Goal: Information Seeking & Learning: Learn about a topic

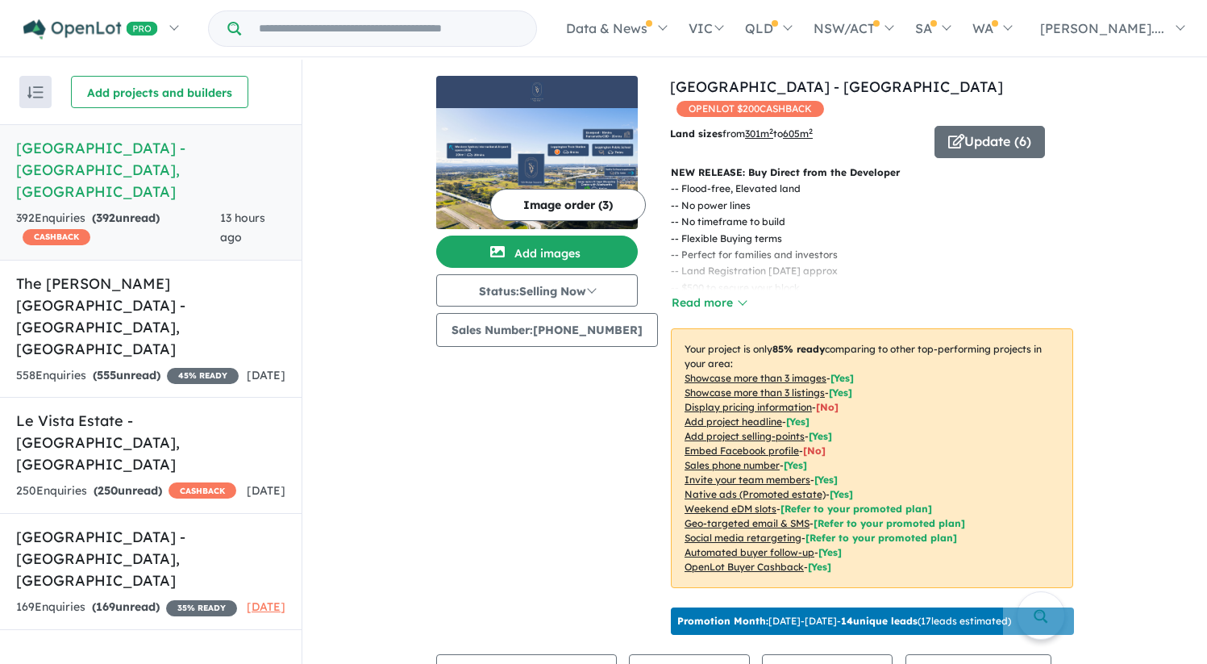
scroll to position [2, 0]
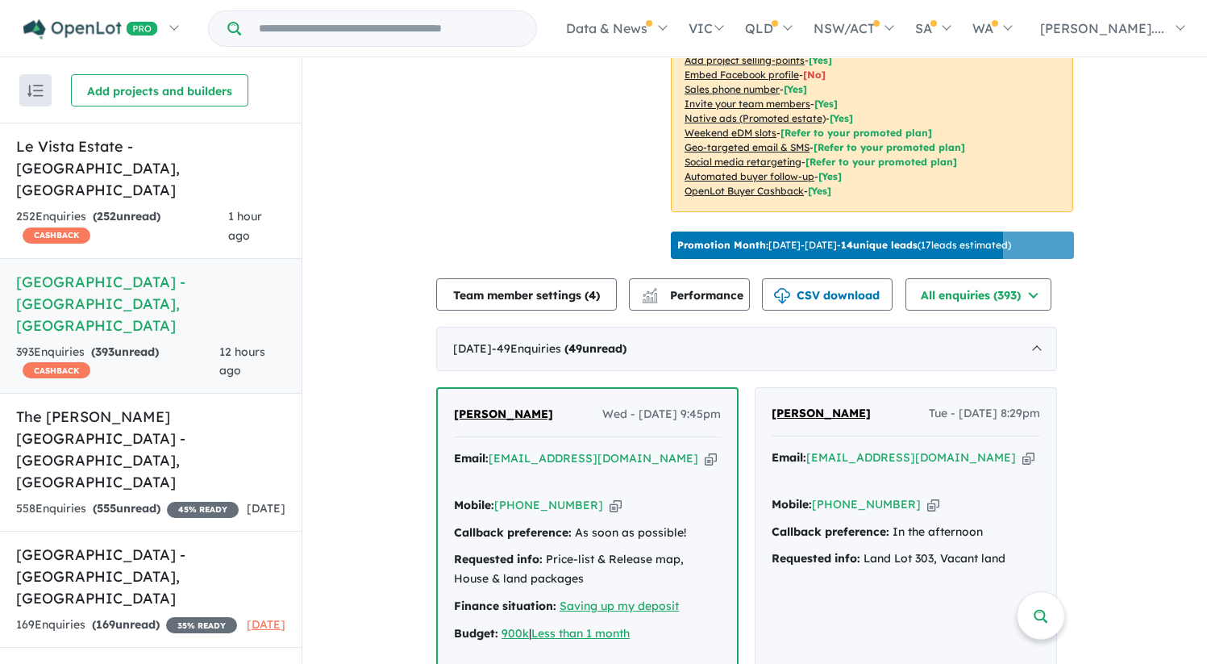
scroll to position [377, 0]
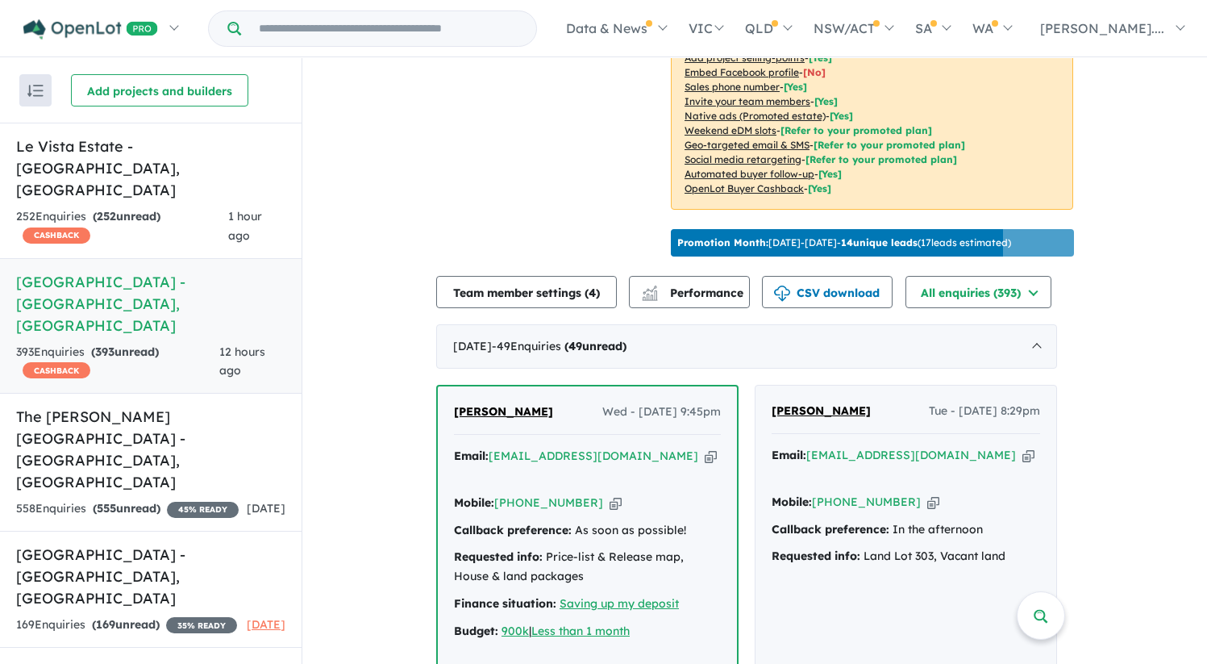
click at [502, 419] on span "[PERSON_NAME]" at bounding box center [503, 411] width 99 height 15
click at [179, 153] on h5 "Le Vista Estate - Austral , NSW" at bounding box center [150, 167] width 269 height 65
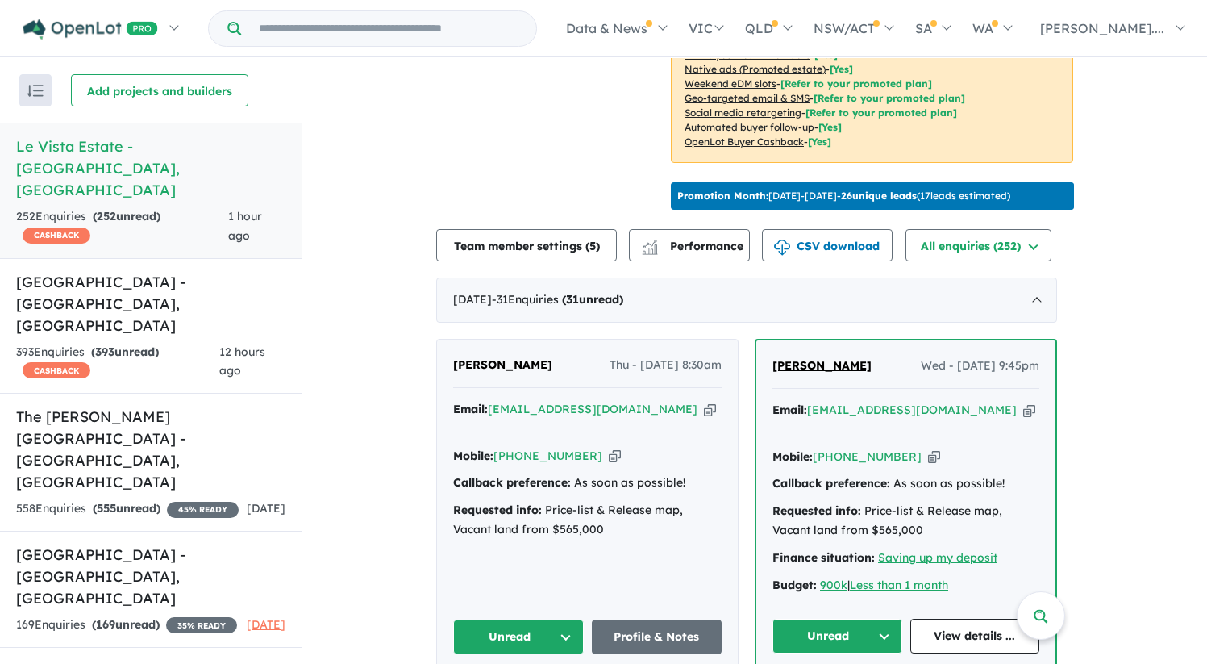
scroll to position [452, 0]
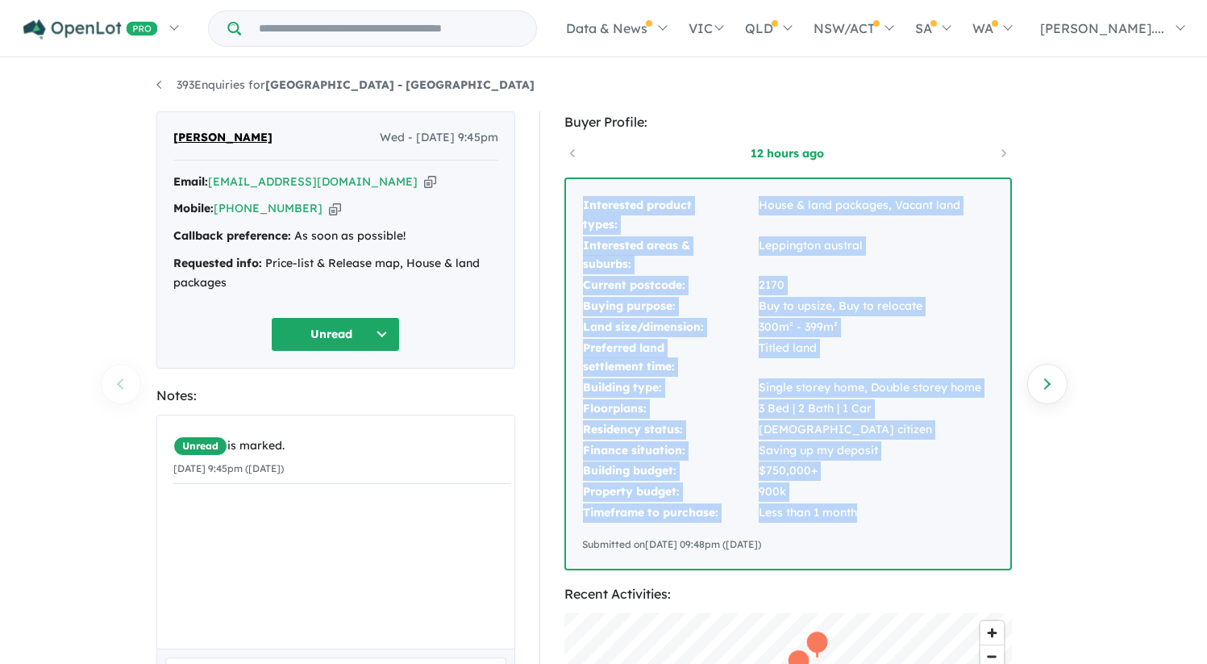
drag, startPoint x: 582, startPoint y: 203, endPoint x: 874, endPoint y: 508, distance: 422.1
click at [874, 508] on tbody "Interested product types: House & land packages, Vacant land Interested areas &…" at bounding box center [782, 359] width 400 height 328
copy tbody "Interested product types: House & land packages, Vacant land Interested areas &…"
